Goal: Navigation & Orientation: Find specific page/section

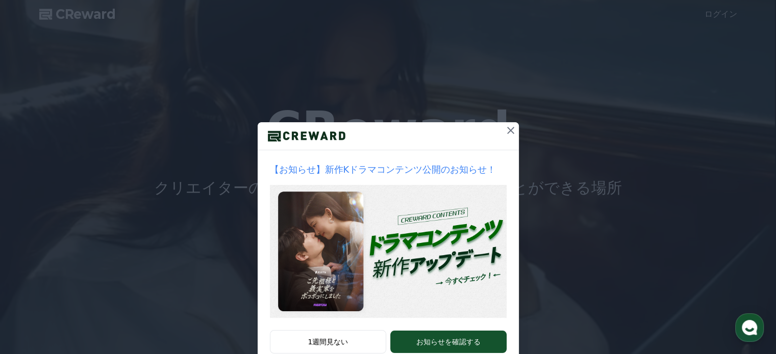
click at [505, 130] on icon at bounding box center [510, 130] width 12 height 12
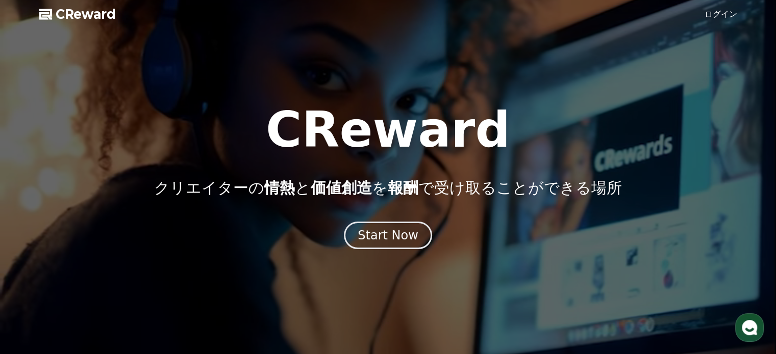
click at [724, 9] on link "ログイン" at bounding box center [720, 14] width 33 height 12
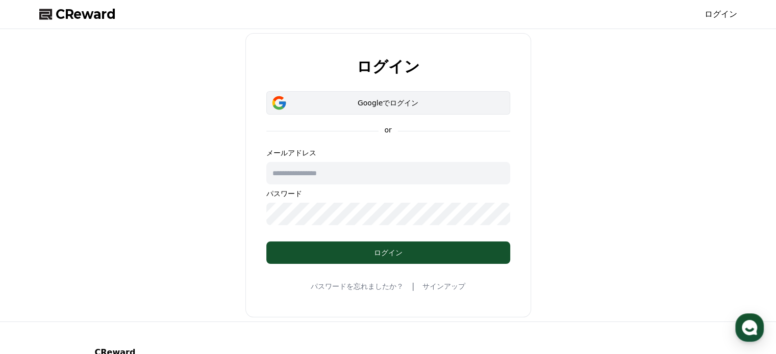
click at [350, 103] on div "Googleでログイン" at bounding box center [388, 103] width 214 height 10
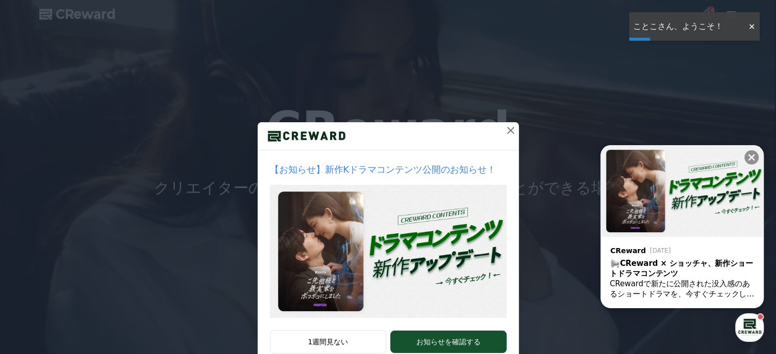
click at [493, 126] on div at bounding box center [388, 136] width 261 height 28
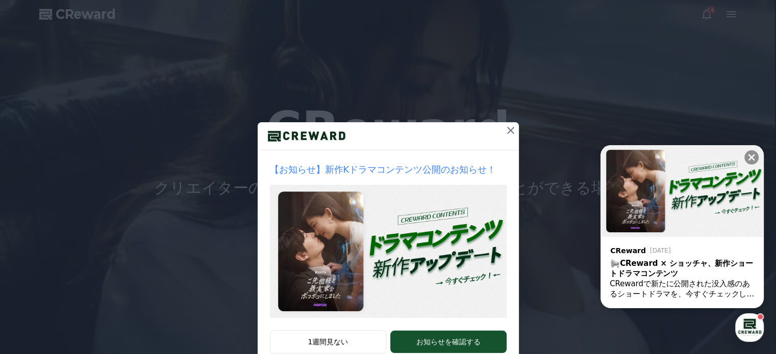
click at [504, 127] on icon at bounding box center [510, 130] width 12 height 12
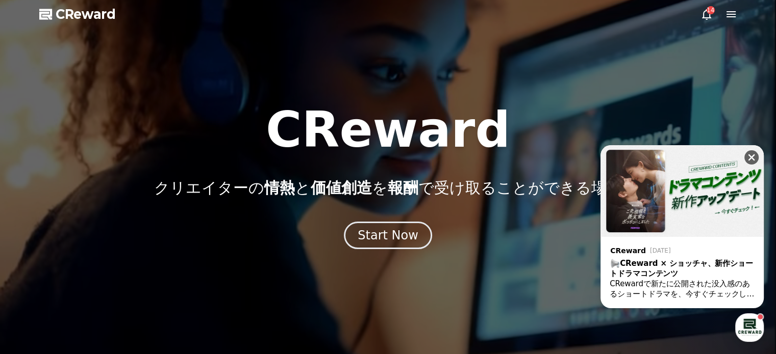
click at [753, 154] on icon at bounding box center [751, 157] width 10 height 10
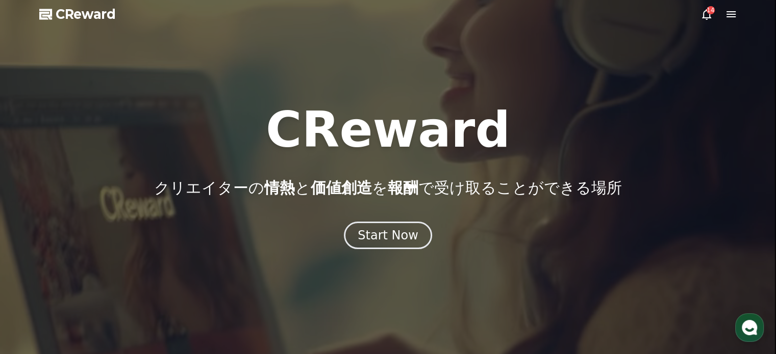
click at [705, 15] on icon at bounding box center [706, 14] width 12 height 12
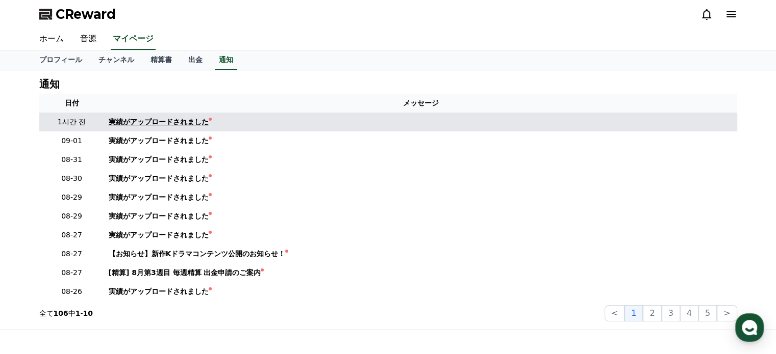
click at [114, 122] on div "実績がアップロードされました" at bounding box center [159, 122] width 100 height 11
